Goal: Find contact information

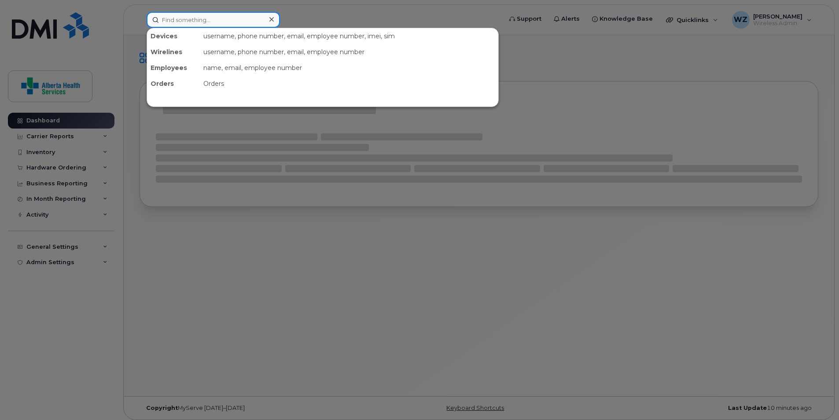
paste input "403-333-4976"
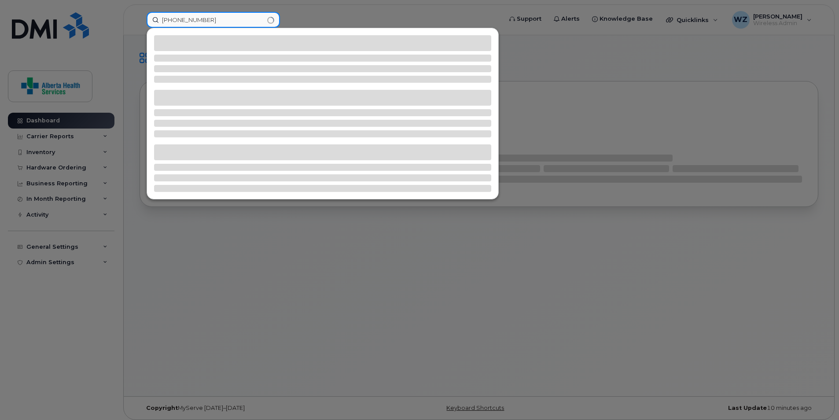
click at [244, 22] on input "403-333-4976" at bounding box center [213, 20] width 133 height 16
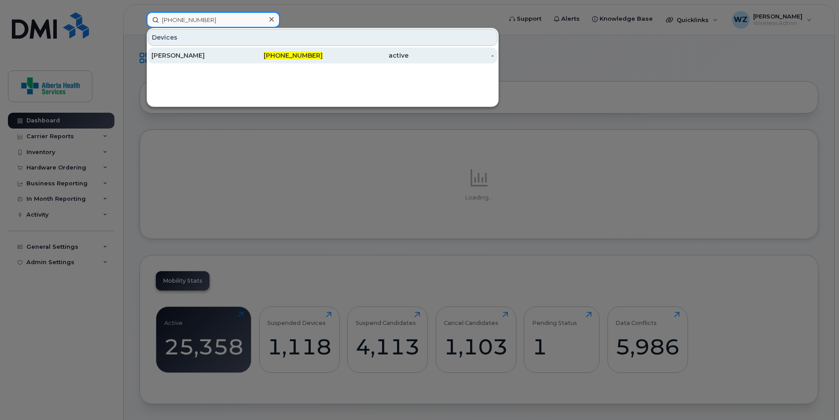
type input "403-333-4976"
click at [184, 54] on div "[PERSON_NAME]" at bounding box center [194, 55] width 86 height 9
click at [179, 57] on div "[PERSON_NAME]" at bounding box center [194, 55] width 86 height 9
